Goal: Navigation & Orientation: Find specific page/section

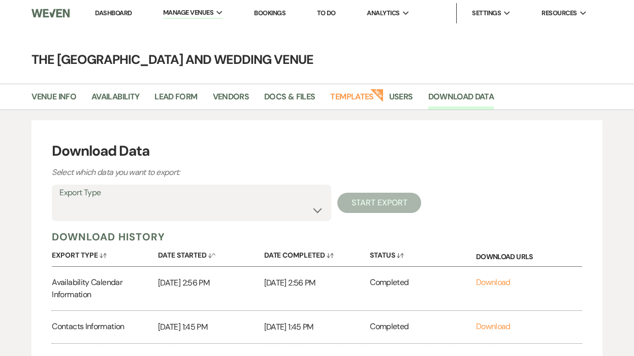
click at [255, 19] on li "Bookings" at bounding box center [270, 13] width 42 height 20
click at [134, 15] on li "Dashboard" at bounding box center [113, 13] width 47 height 20
click at [125, 15] on link "Dashboard" at bounding box center [113, 13] width 37 height 9
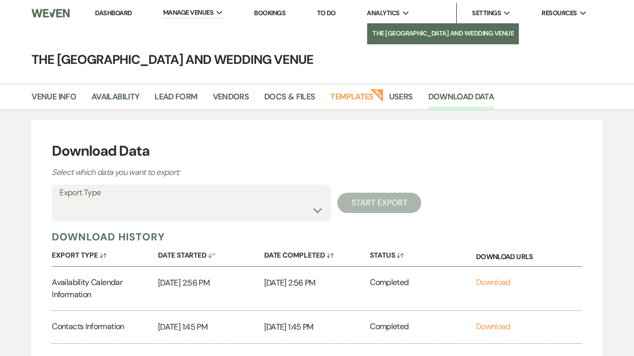
click at [387, 28] on li "The [GEOGRAPHIC_DATA] and Wedding Venue" at bounding box center [442, 33] width 141 height 10
